Goal: Task Accomplishment & Management: Manage account settings

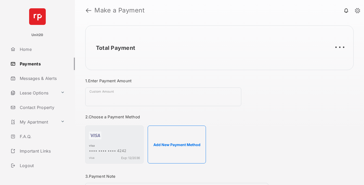
click at [41, 64] on link "Payments" at bounding box center [41, 64] width 67 height 12
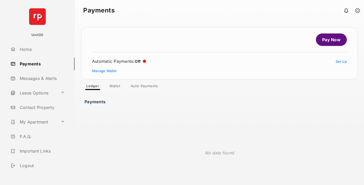
click at [145, 87] on link "Auto-Payments" at bounding box center [145, 87] width 36 height 6
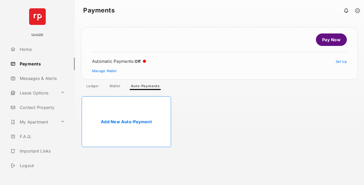
click at [126, 122] on link "Add New Auto-Payment" at bounding box center [126, 121] width 89 height 51
